Goal: Task Accomplishment & Management: Manage account settings

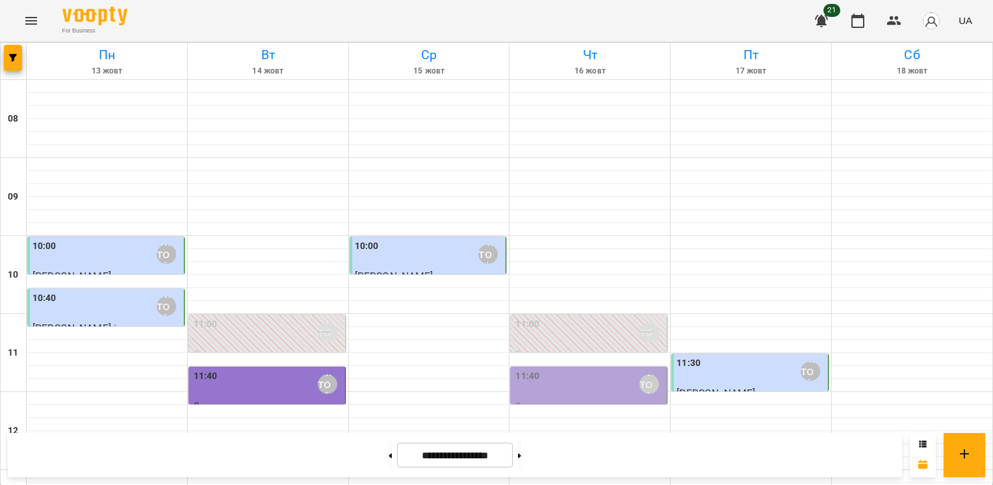
scroll to position [520, 0]
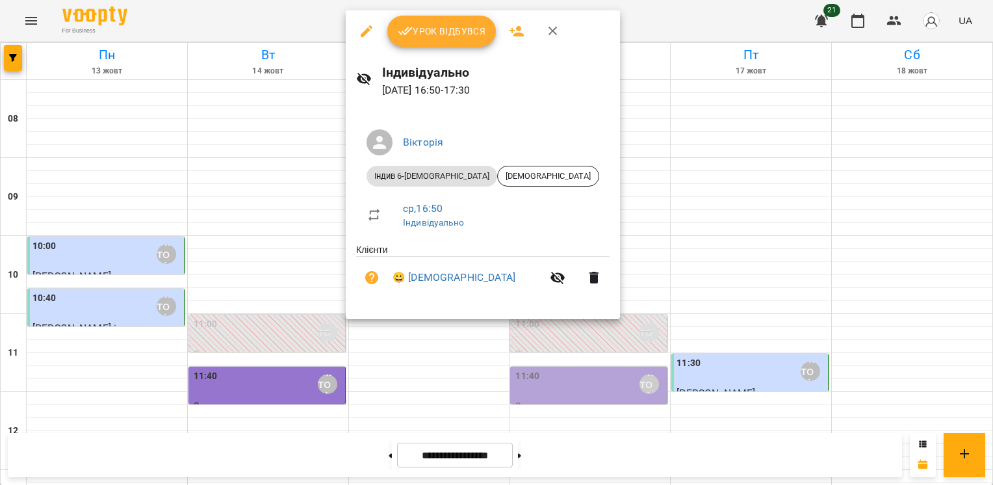
click at [457, 34] on span "Урок відбувся" at bounding box center [442, 31] width 88 height 16
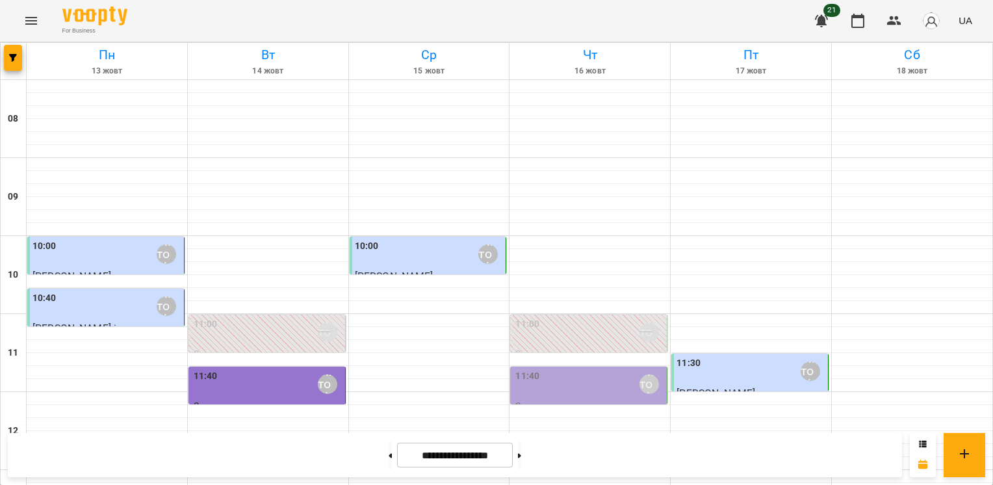
scroll to position [390, 0]
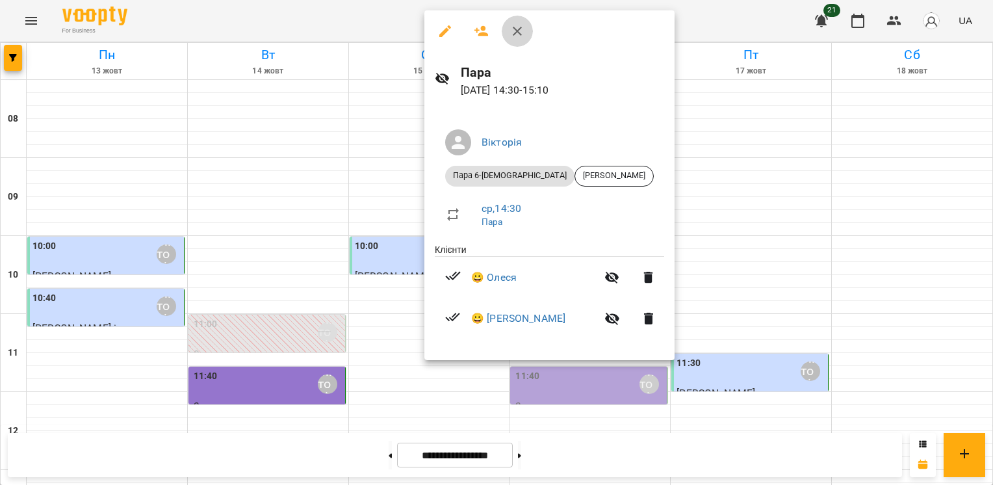
click at [511, 34] on icon "button" at bounding box center [517, 31] width 16 height 16
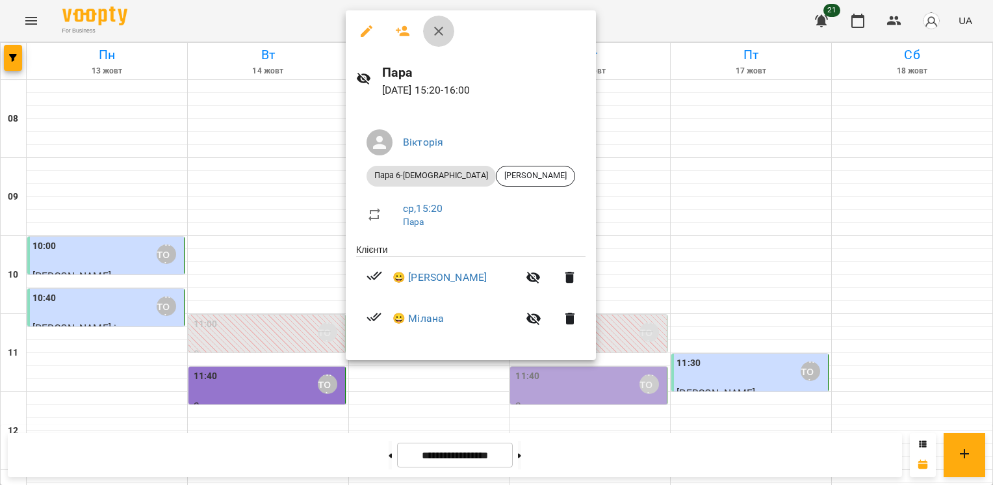
click at [436, 34] on icon "button" at bounding box center [439, 31] width 16 height 16
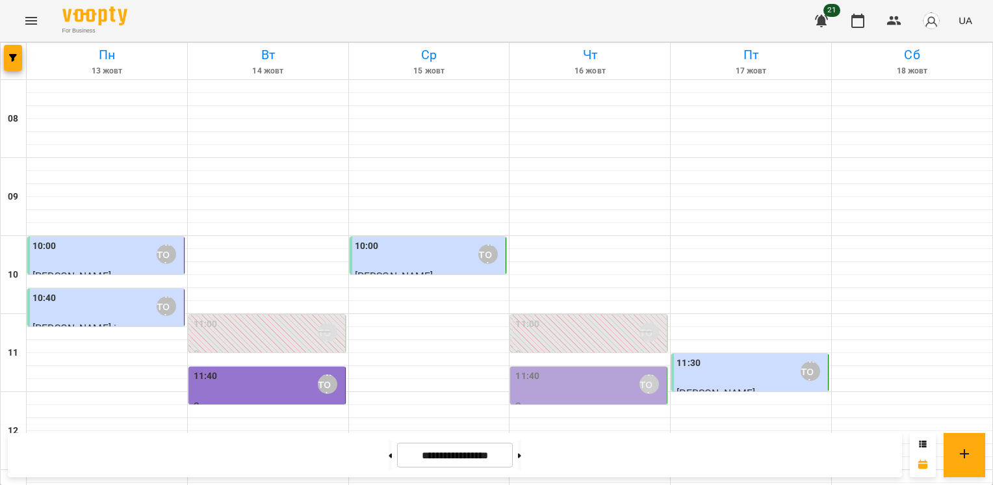
scroll to position [589, 0]
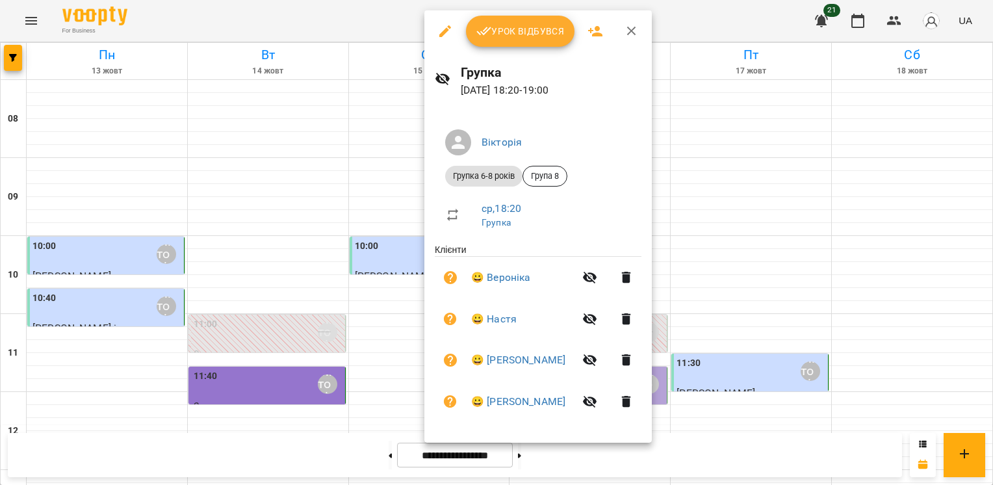
drag, startPoint x: 627, startPoint y: 29, endPoint x: 585, endPoint y: 99, distance: 82.5
click at [627, 30] on icon "button" at bounding box center [632, 31] width 16 height 16
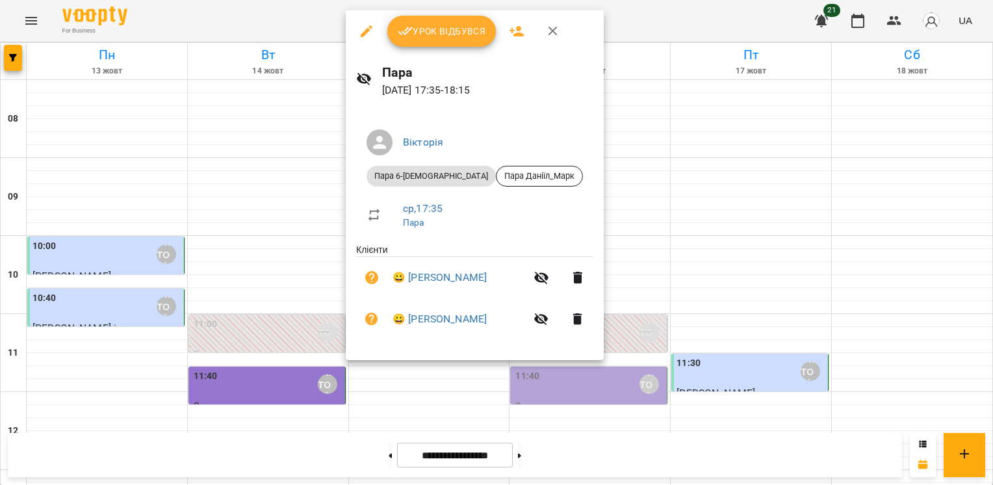
click at [463, 24] on span "Урок відбувся" at bounding box center [442, 31] width 88 height 16
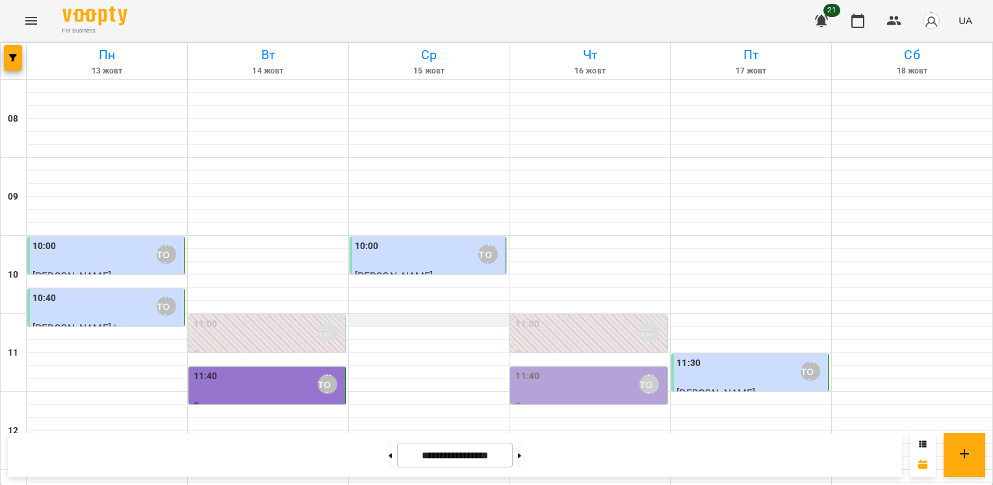
scroll to position [589, 0]
